Goal: Task Accomplishment & Management: Complete application form

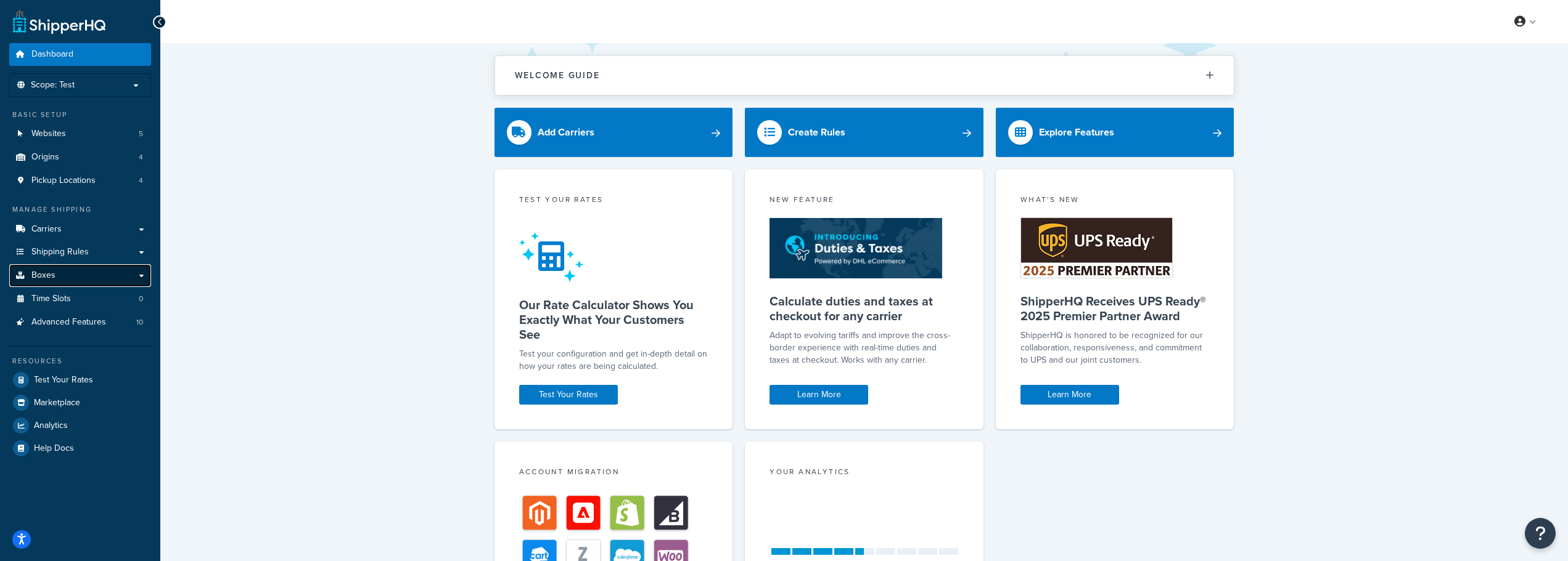
click at [62, 277] on link "Boxes" at bounding box center [80, 276] width 142 height 23
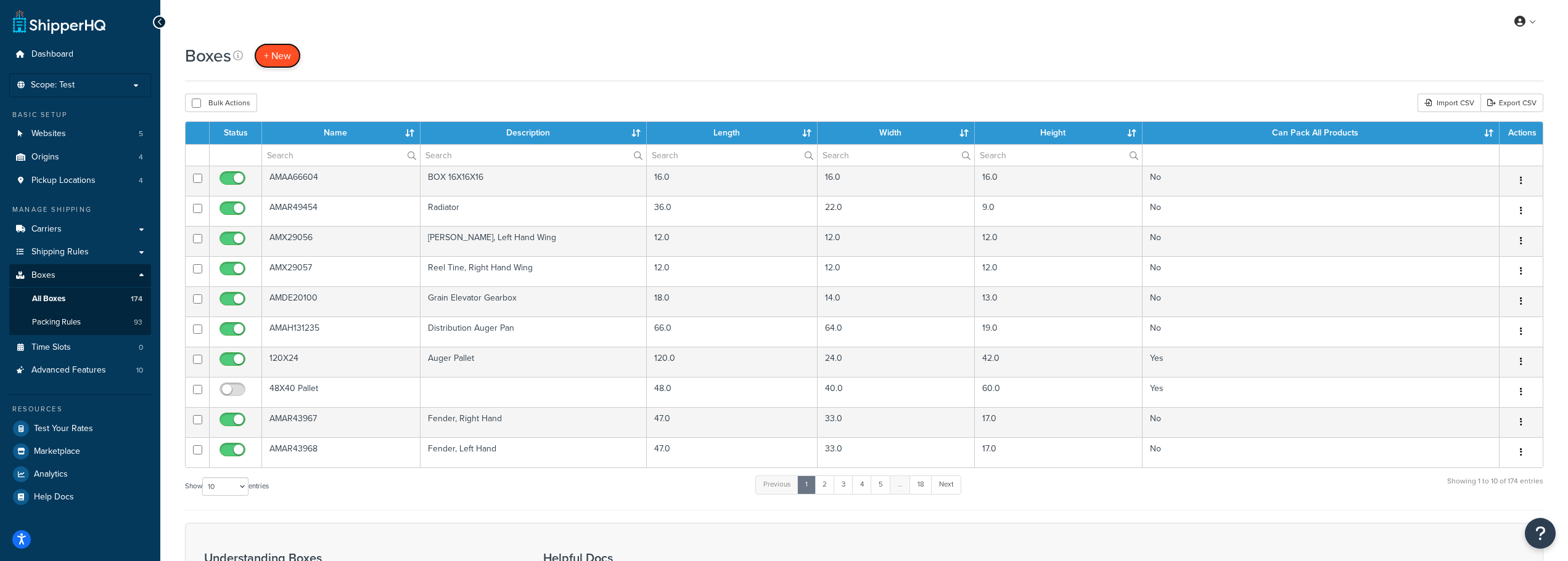
click at [276, 52] on span "+ New" at bounding box center [277, 56] width 27 height 14
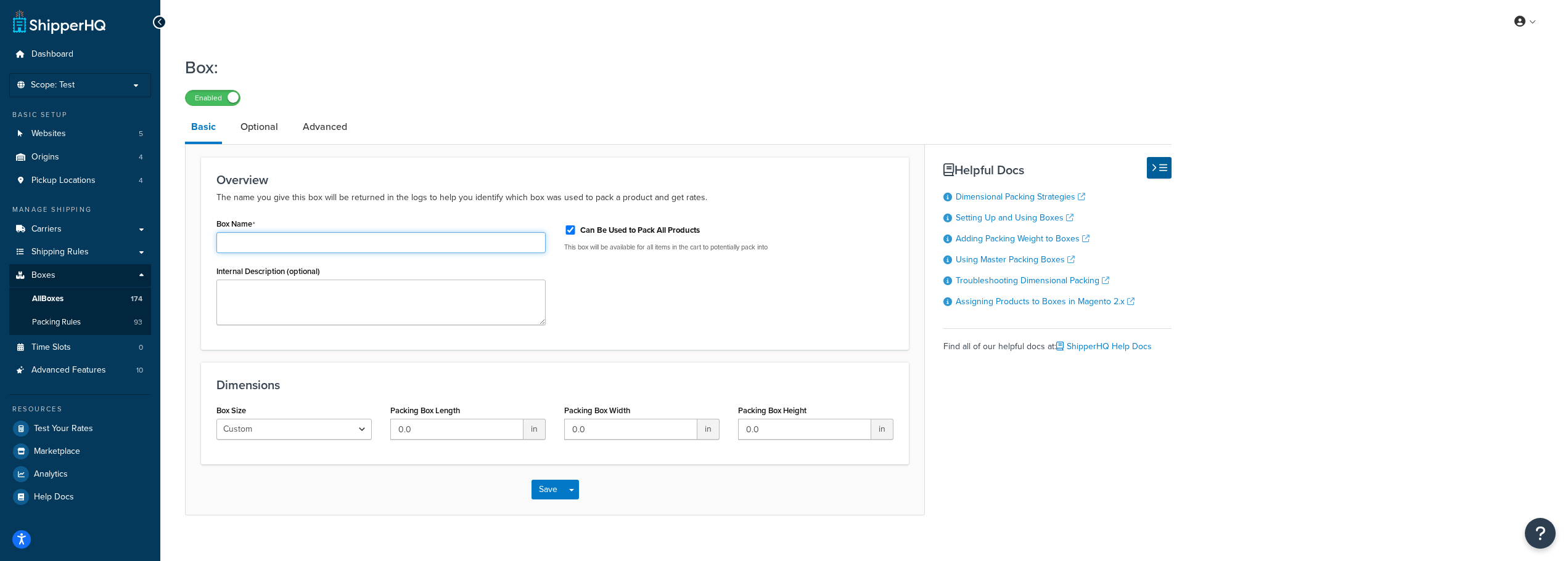
click at [264, 241] on input "Box Name" at bounding box center [381, 243] width 329 height 21
paste input "AM1316062-N"
type input "AM1316062-N"
click at [566, 230] on input "Can Be Used to Pack All Products" at bounding box center [570, 230] width 12 height 9
checkbox input "false"
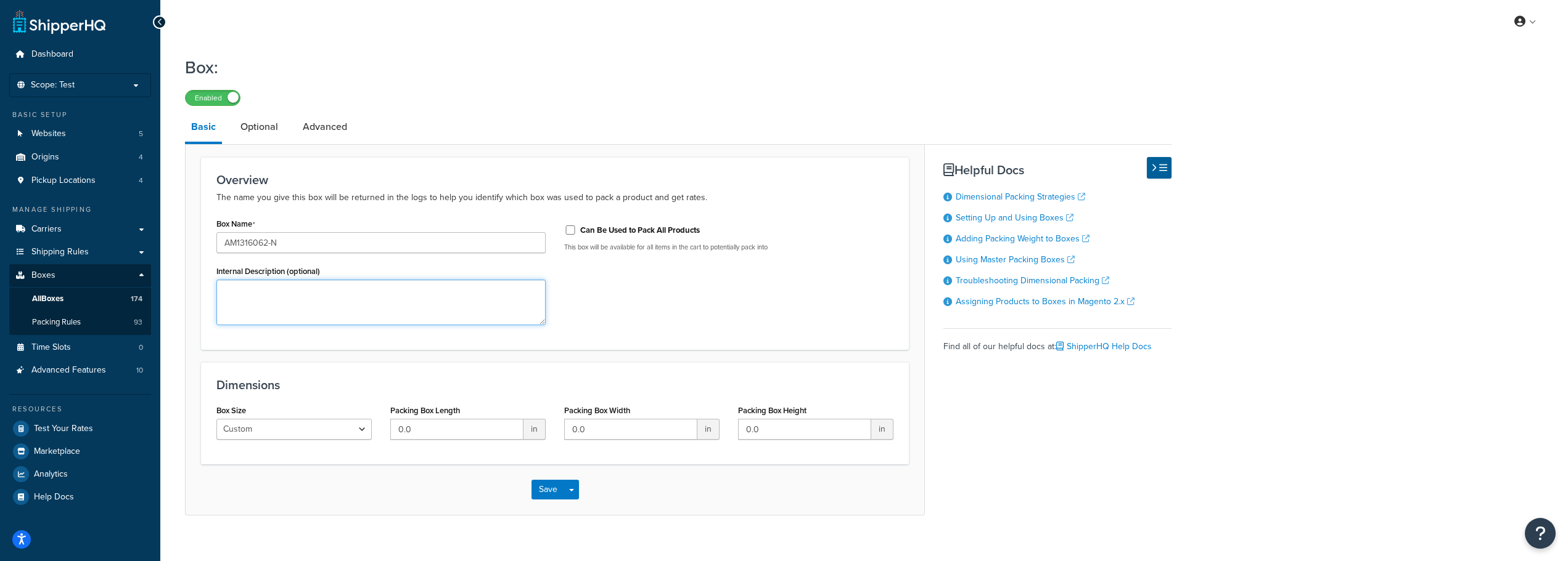
click at [253, 296] on textarea "Internal Description (optional)" at bounding box center [381, 302] width 329 height 45
paste textarea "Outer Wing Assy"
type textarea "Outer Wing Assy"
click at [462, 438] on input "0.0" at bounding box center [457, 429] width 133 height 21
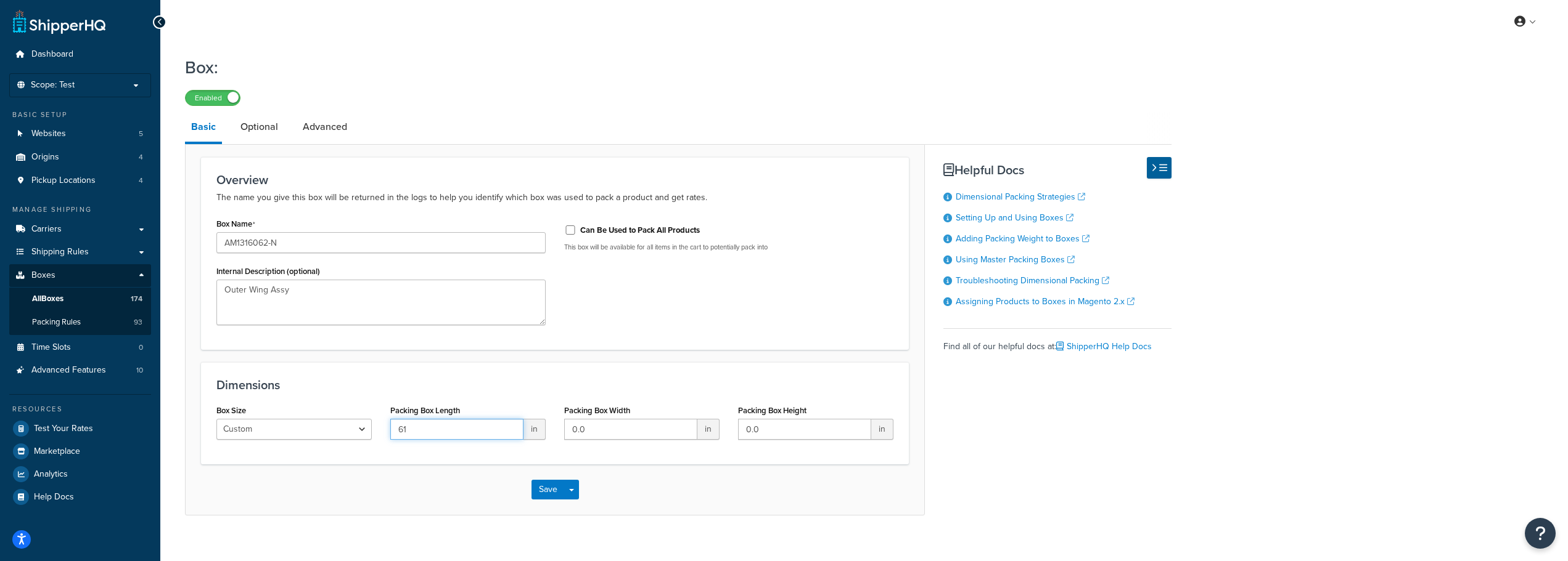
type input "61"
type input "11"
type input "9"
click at [554, 493] on button "Save" at bounding box center [548, 490] width 33 height 20
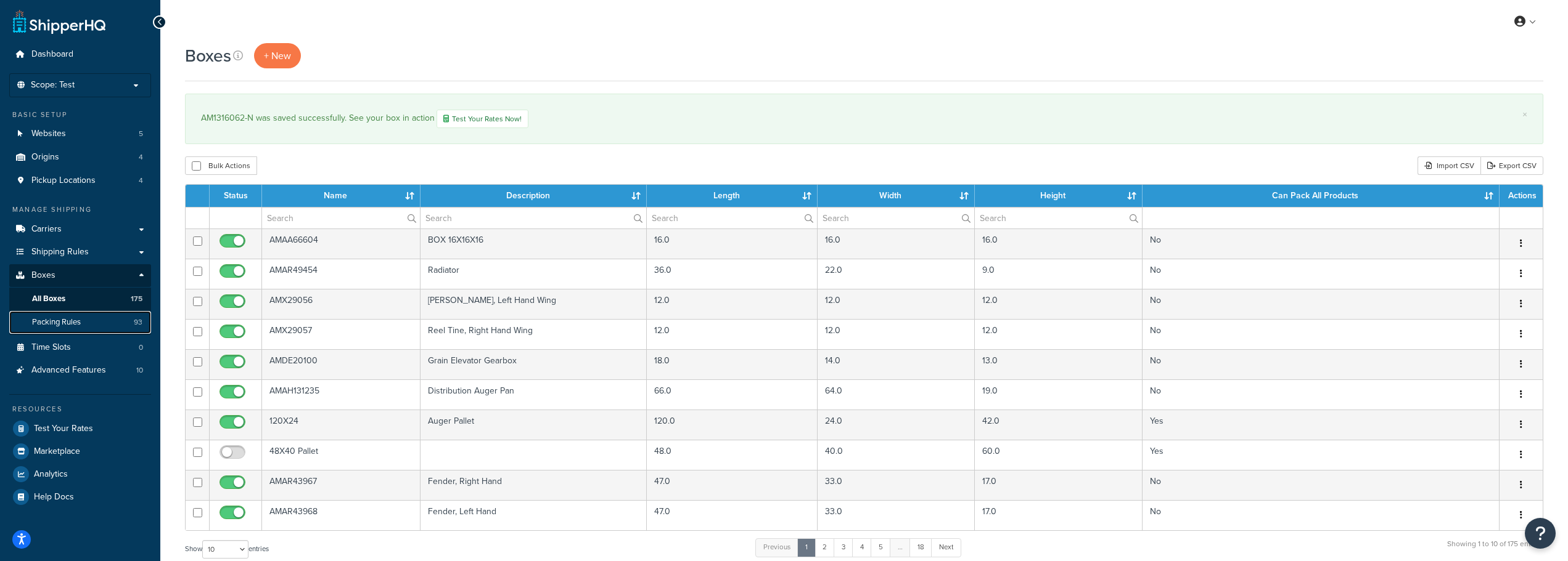
click at [46, 319] on span "Packing Rules" at bounding box center [56, 322] width 49 height 11
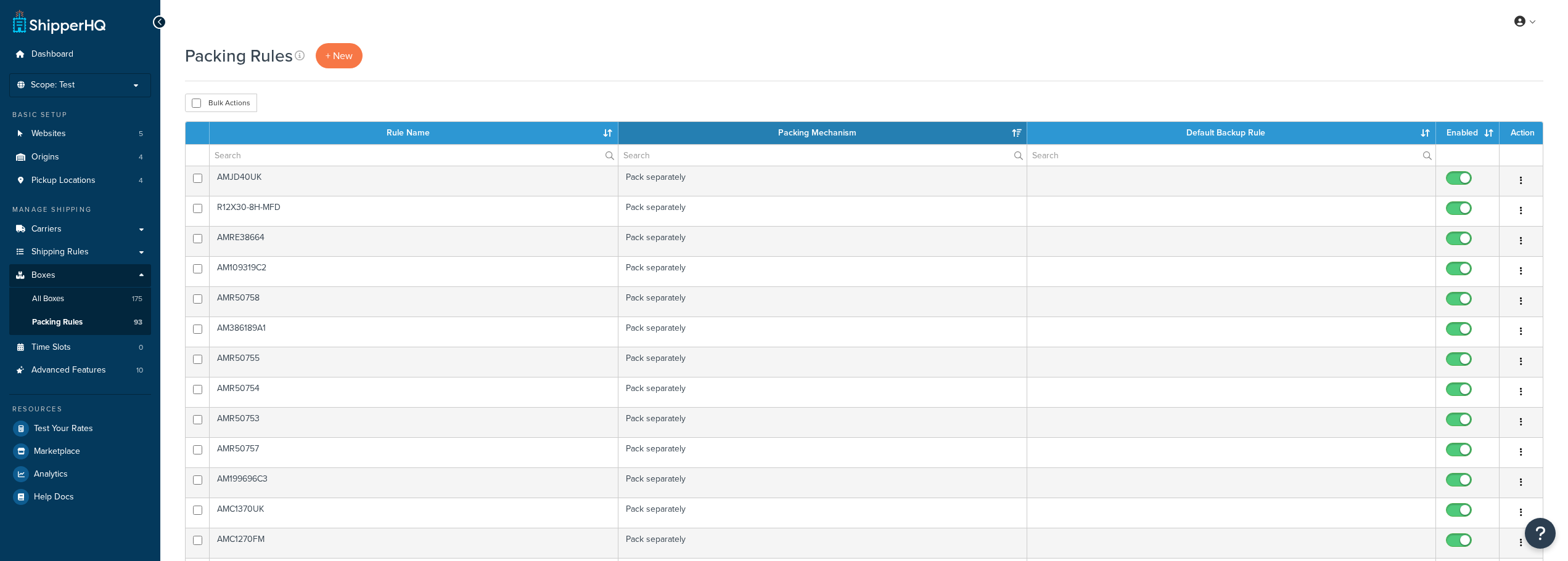
select select "15"
click at [330, 69] on div "Packing Rules + New" at bounding box center [864, 62] width 1358 height 38
click at [334, 64] on link "+ New" at bounding box center [339, 56] width 47 height 26
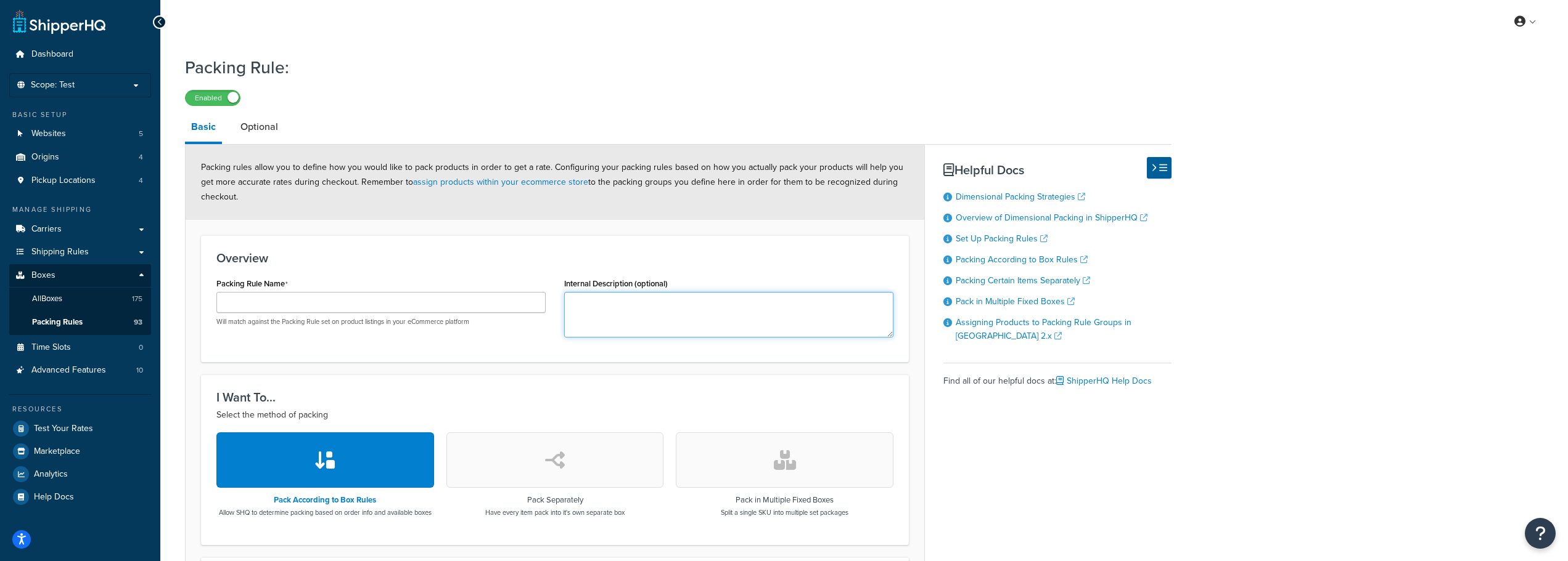
click at [660, 315] on textarea "Internal Description (optional)" at bounding box center [729, 314] width 329 height 45
paste textarea "Outer Wing Assy"
type textarea "Outer Wing Assy"
click at [297, 300] on input "Packing Rule Name" at bounding box center [381, 302] width 329 height 21
paste input "AM1316062-N"
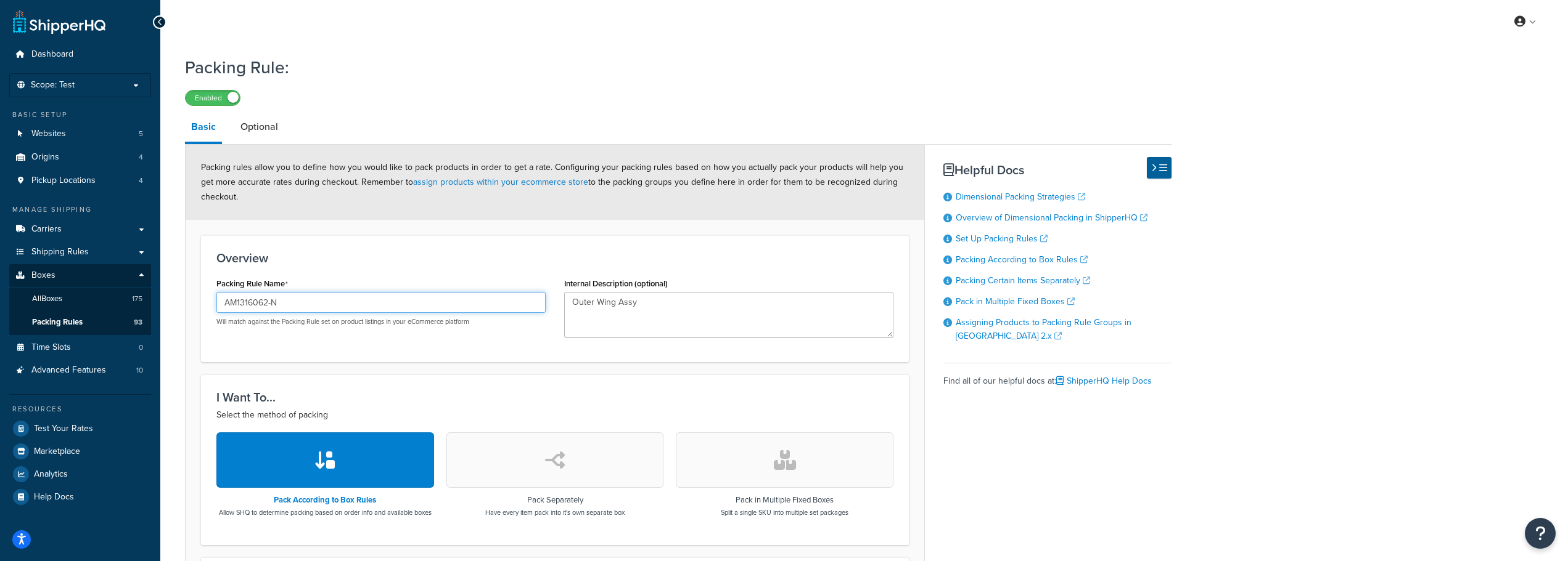
type input "AM1316062-N"
click at [551, 458] on icon "button" at bounding box center [555, 460] width 20 height 20
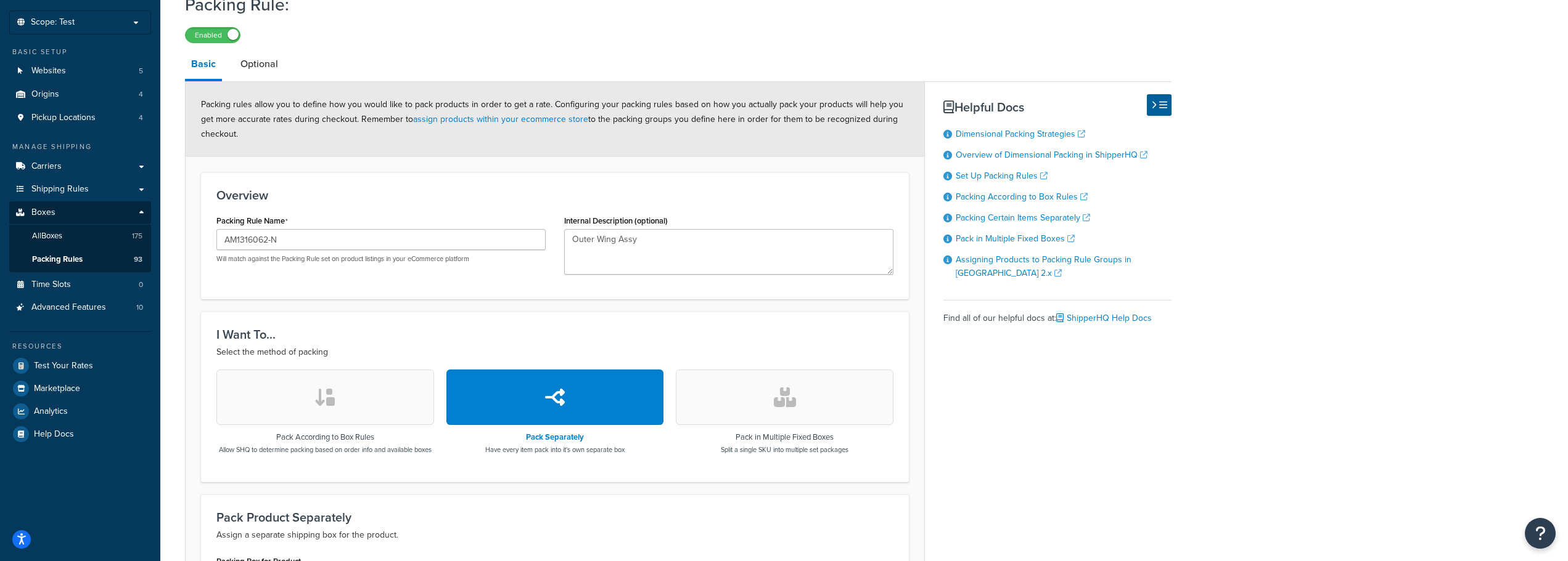
scroll to position [246, 0]
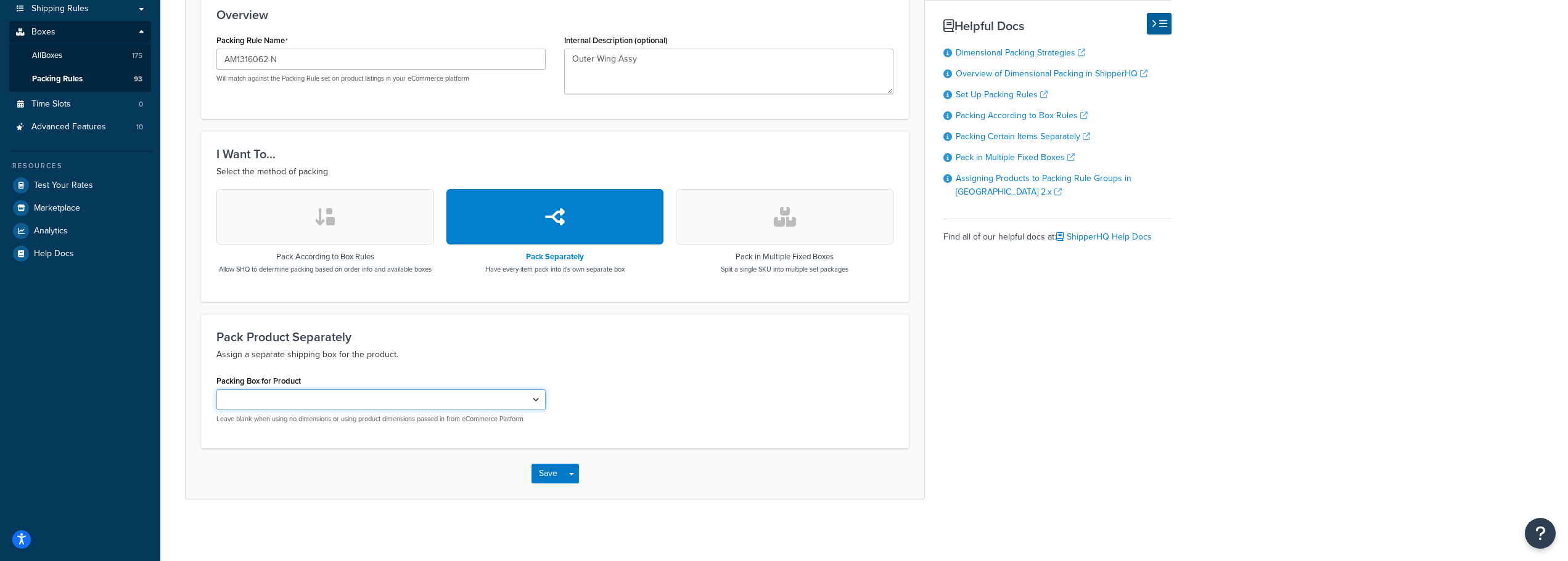
click at [475, 410] on select "AMAA66604 AMAR49454 AMX29056 AMX29057 AMDE20100 AMAH131235 AMAR43967 AMAR43968 …" at bounding box center [381, 400] width 329 height 21
select select "741355"
click at [216, 395] on select "AMAA66604 AMAR49454 AMX29056 AMX29057 AMDE20100 AMAH131235 AMAR43967 AMAR43968 …" at bounding box center [381, 400] width 329 height 21
click at [547, 476] on button "Save" at bounding box center [548, 474] width 33 height 20
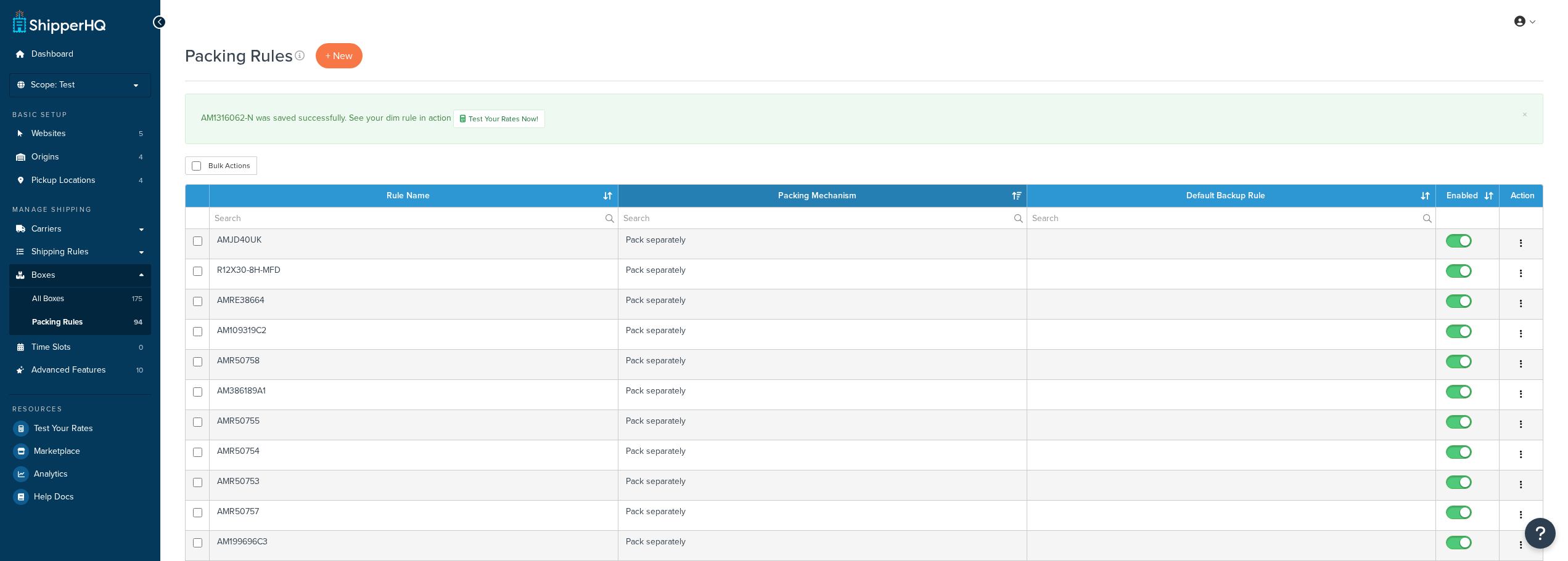
select select "15"
